Goal: Information Seeking & Learning: Understand process/instructions

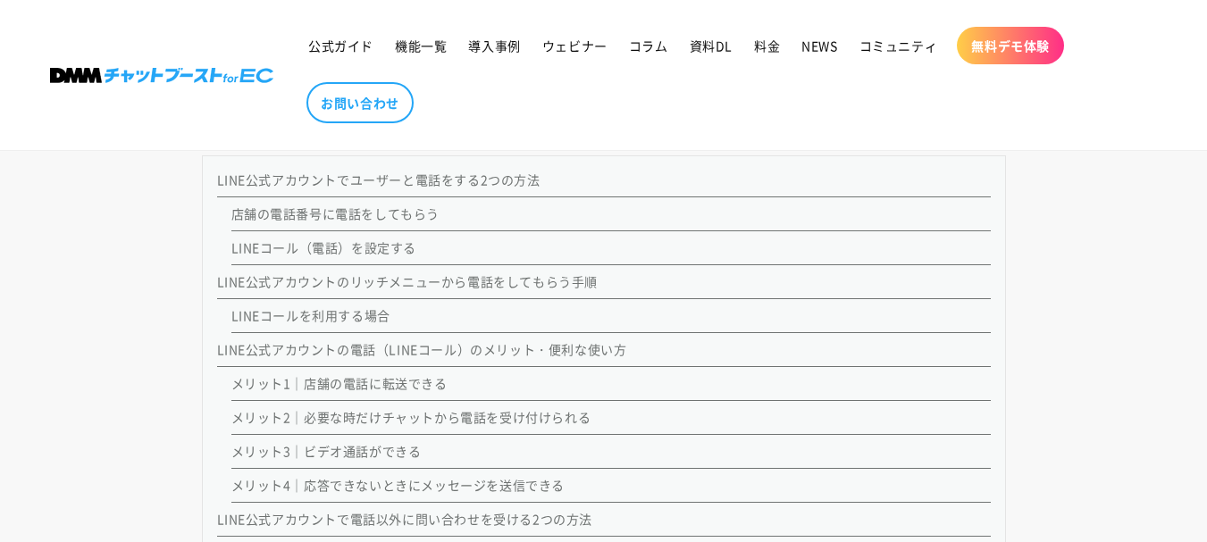
scroll to position [1648, 0]
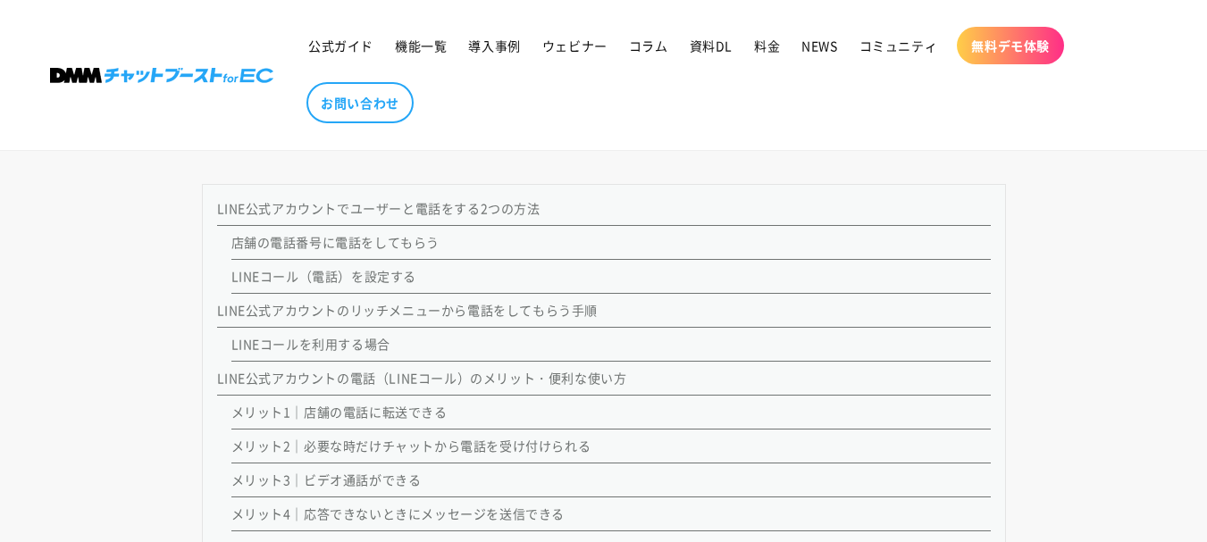
click at [401, 244] on link "店舗の電話番号に電話をしてもらう" at bounding box center [335, 242] width 209 height 18
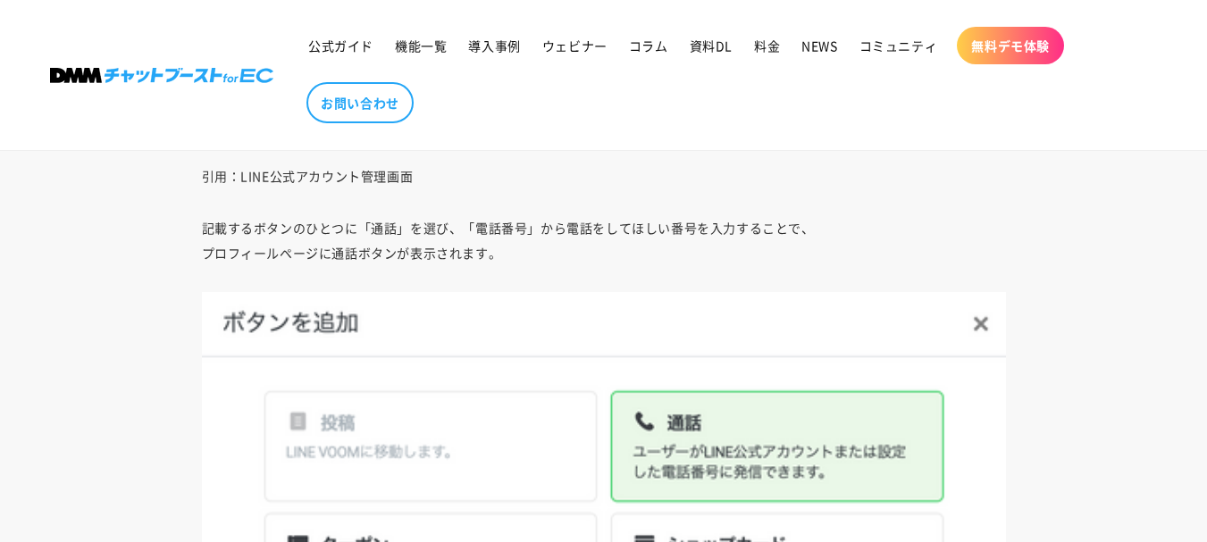
scroll to position [3838, 0]
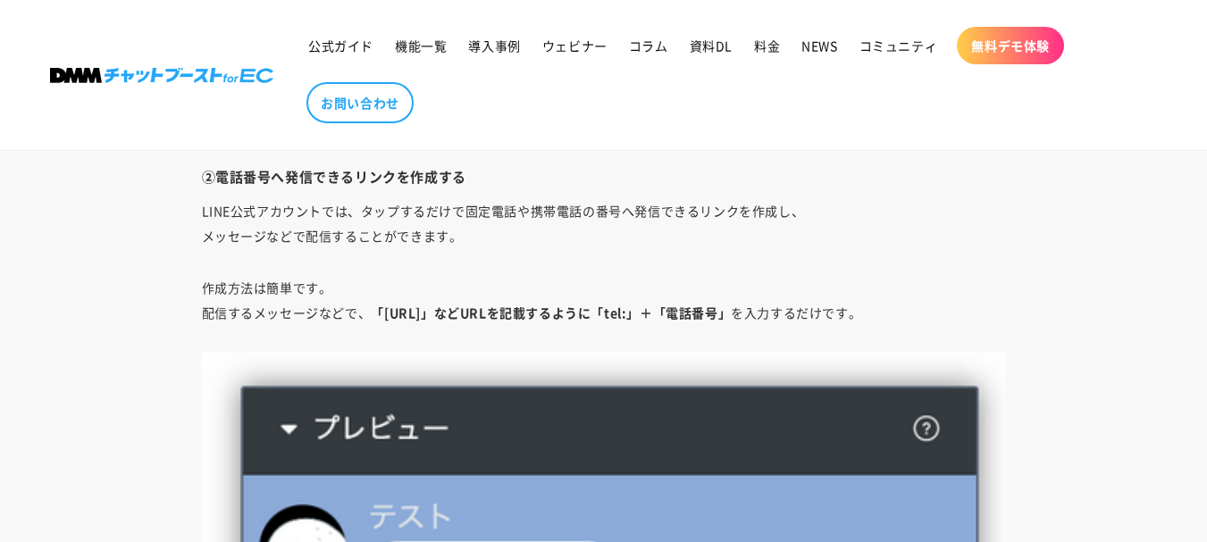
scroll to position [4424, 0]
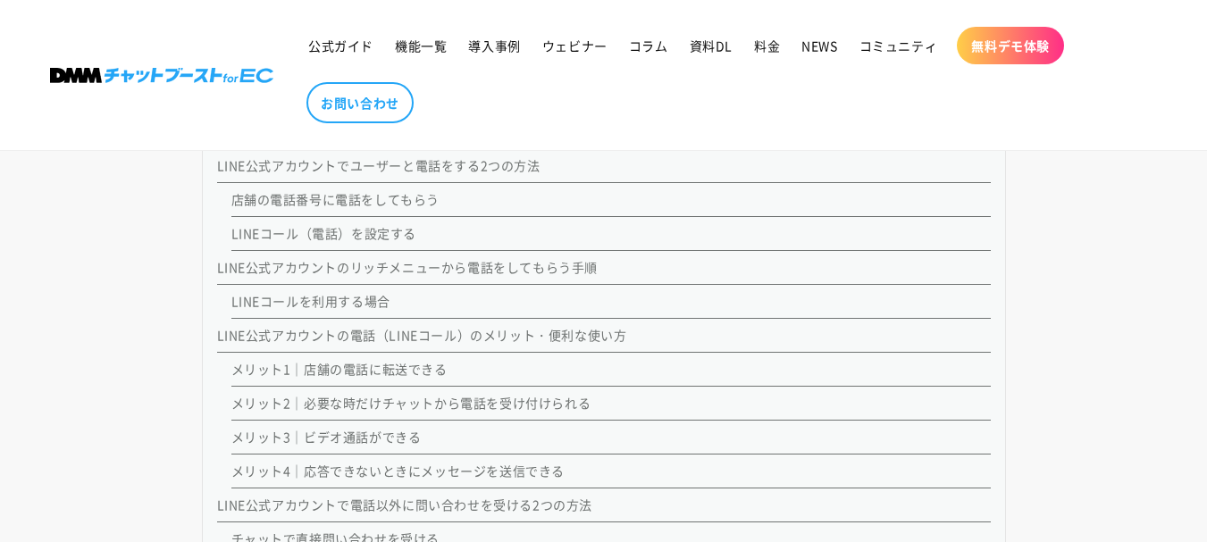
scroll to position [1608, 0]
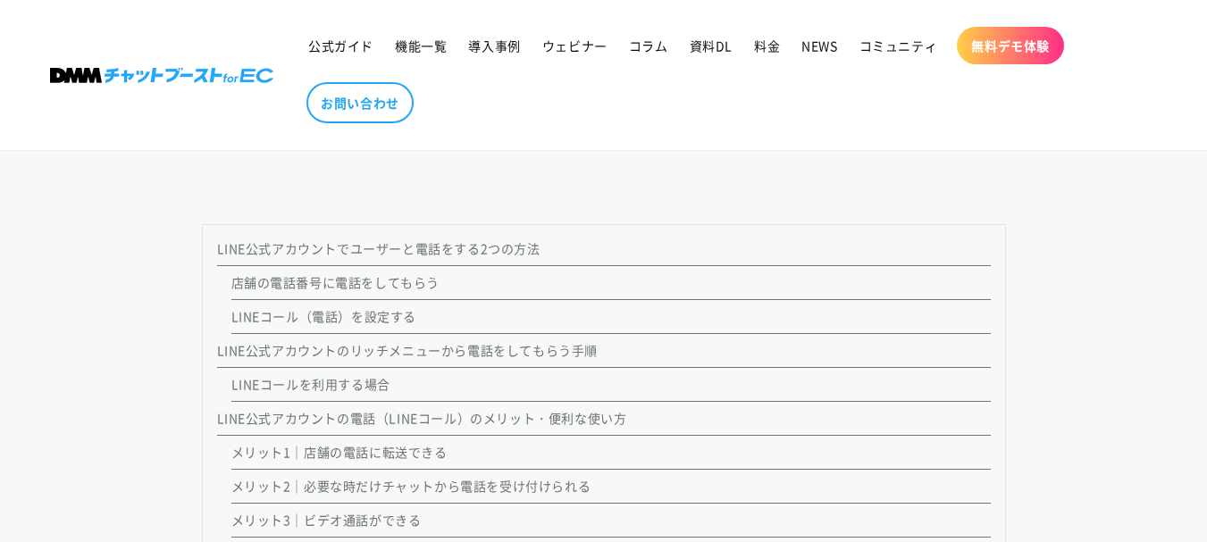
click at [536, 350] on link "LINE公式アカウントのリッチメニューから電話をしてもらう手順" at bounding box center [407, 350] width 381 height 18
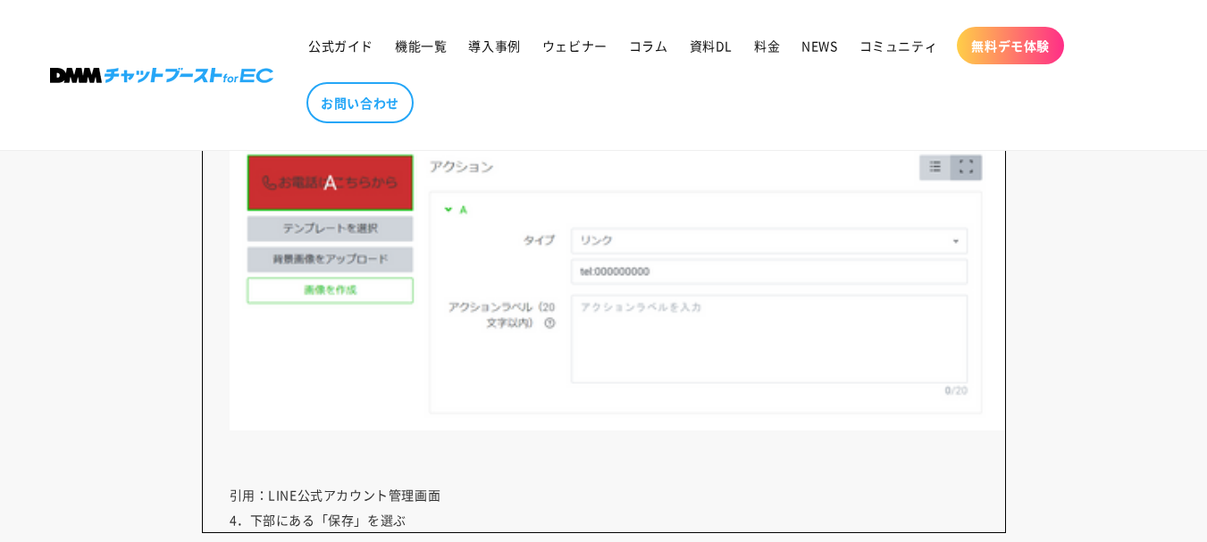
scroll to position [8058, 0]
